Goal: Information Seeking & Learning: Learn about a topic

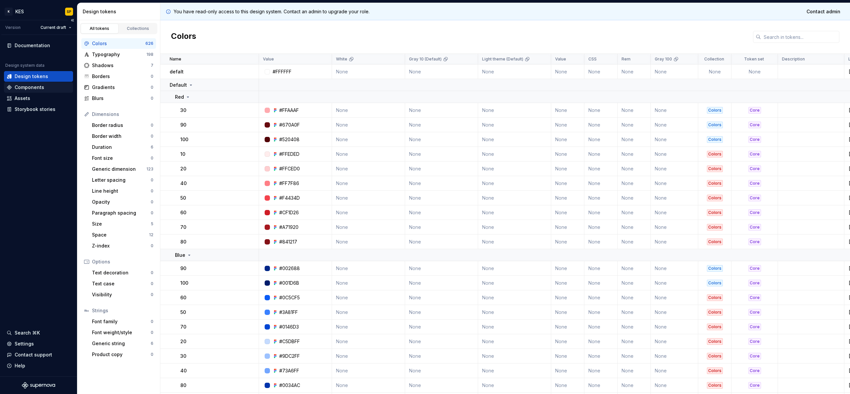
click at [37, 90] on div "Components" at bounding box center [30, 87] width 30 height 7
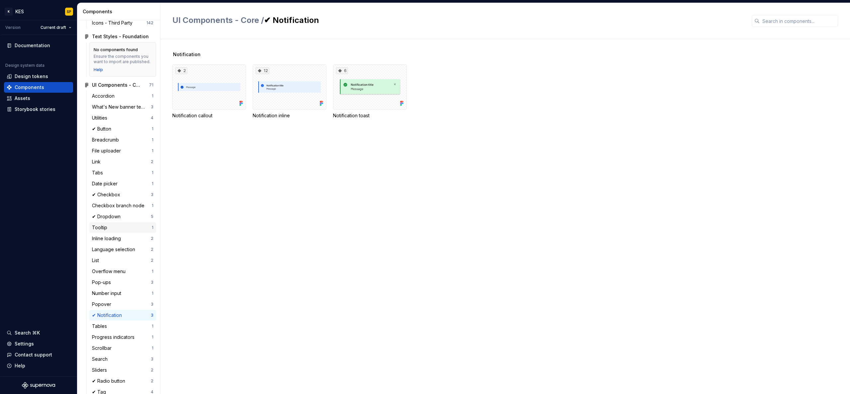
scroll to position [177, 0]
click at [212, 86] on div "2" at bounding box center [209, 86] width 74 height 45
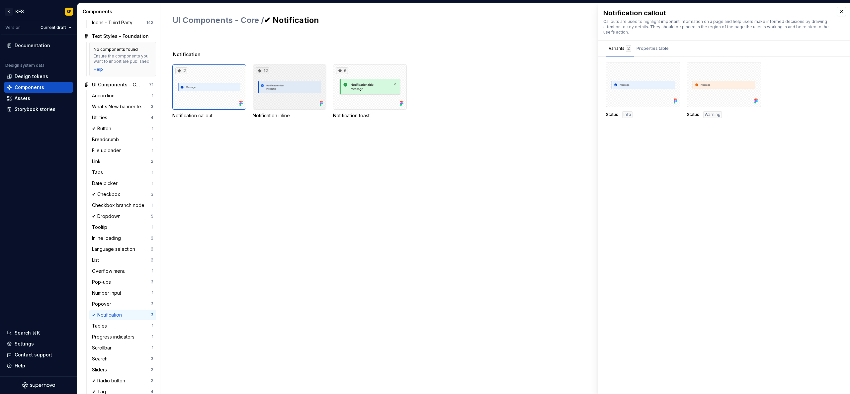
click at [276, 88] on div "12" at bounding box center [290, 86] width 74 height 45
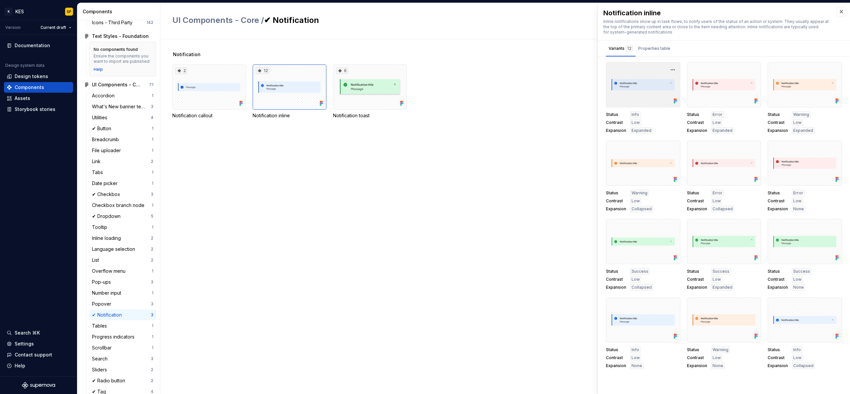
click at [653, 88] on div at bounding box center [643, 84] width 74 height 45
click at [672, 70] on button "button" at bounding box center [672, 69] width 9 height 9
click at [660, 83] on div "Open in [GEOGRAPHIC_DATA]" at bounding box center [651, 89] width 43 height 20
click at [369, 87] on div "6" at bounding box center [370, 86] width 74 height 45
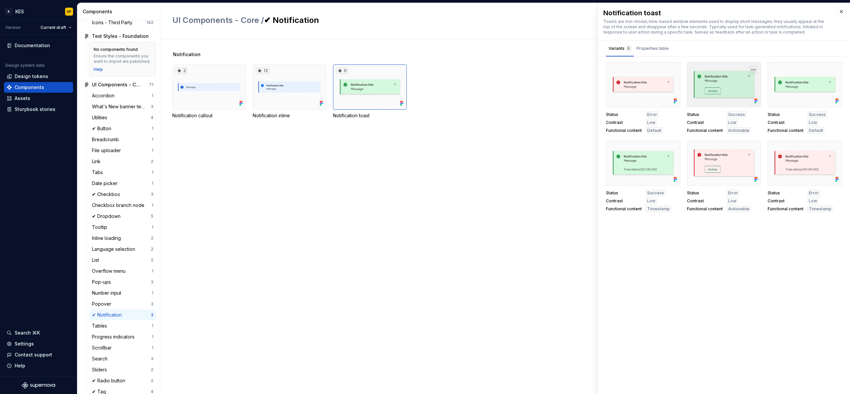
click at [754, 69] on button "button" at bounding box center [753, 69] width 9 height 9
click at [731, 82] on div "Open in [GEOGRAPHIC_DATA]" at bounding box center [732, 89] width 43 height 20
click at [362, 213] on div "Notification 2 Notification callout 12 Notification inline 6 Notification toast" at bounding box center [511, 216] width 678 height 355
click at [668, 152] on div at bounding box center [672, 147] width 9 height 9
click at [675, 147] on button "button" at bounding box center [672, 147] width 9 height 9
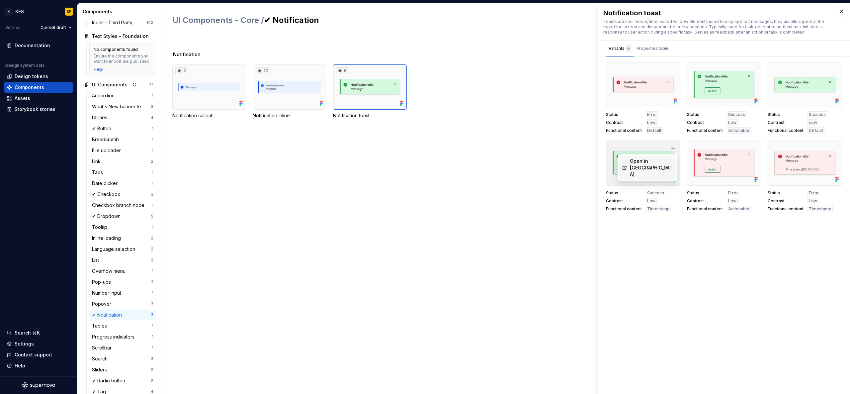
click at [660, 158] on div "Open in [GEOGRAPHIC_DATA]" at bounding box center [651, 168] width 43 height 20
